Goal: Find specific page/section: Find specific page/section

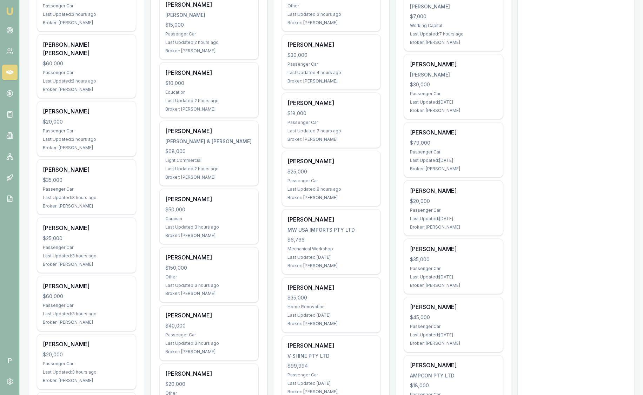
scroll to position [438, 0]
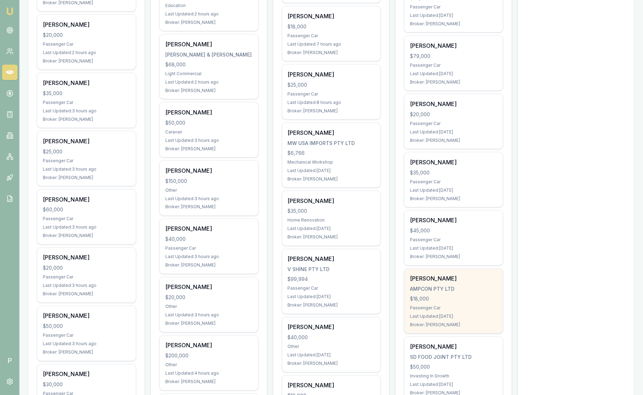
click at [473, 279] on div "[PERSON_NAME]" at bounding box center [453, 278] width 87 height 8
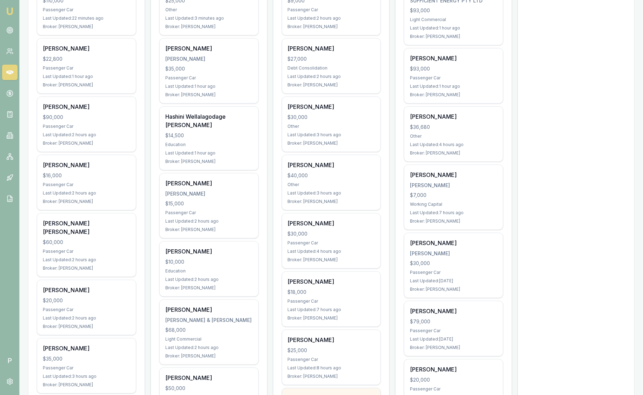
scroll to position [0, 0]
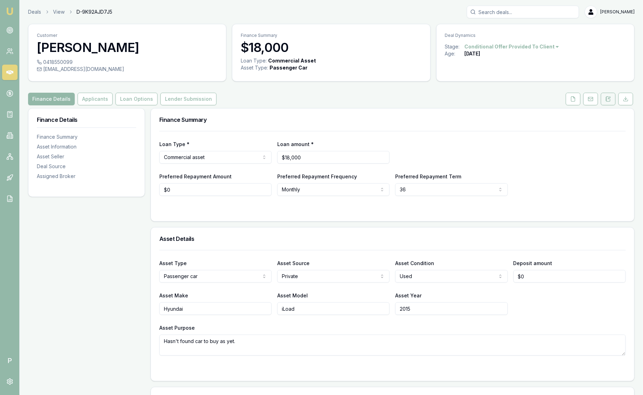
click at [607, 101] on icon at bounding box center [608, 98] width 4 height 5
